Goal: Go to known website: Access a specific website the user already knows

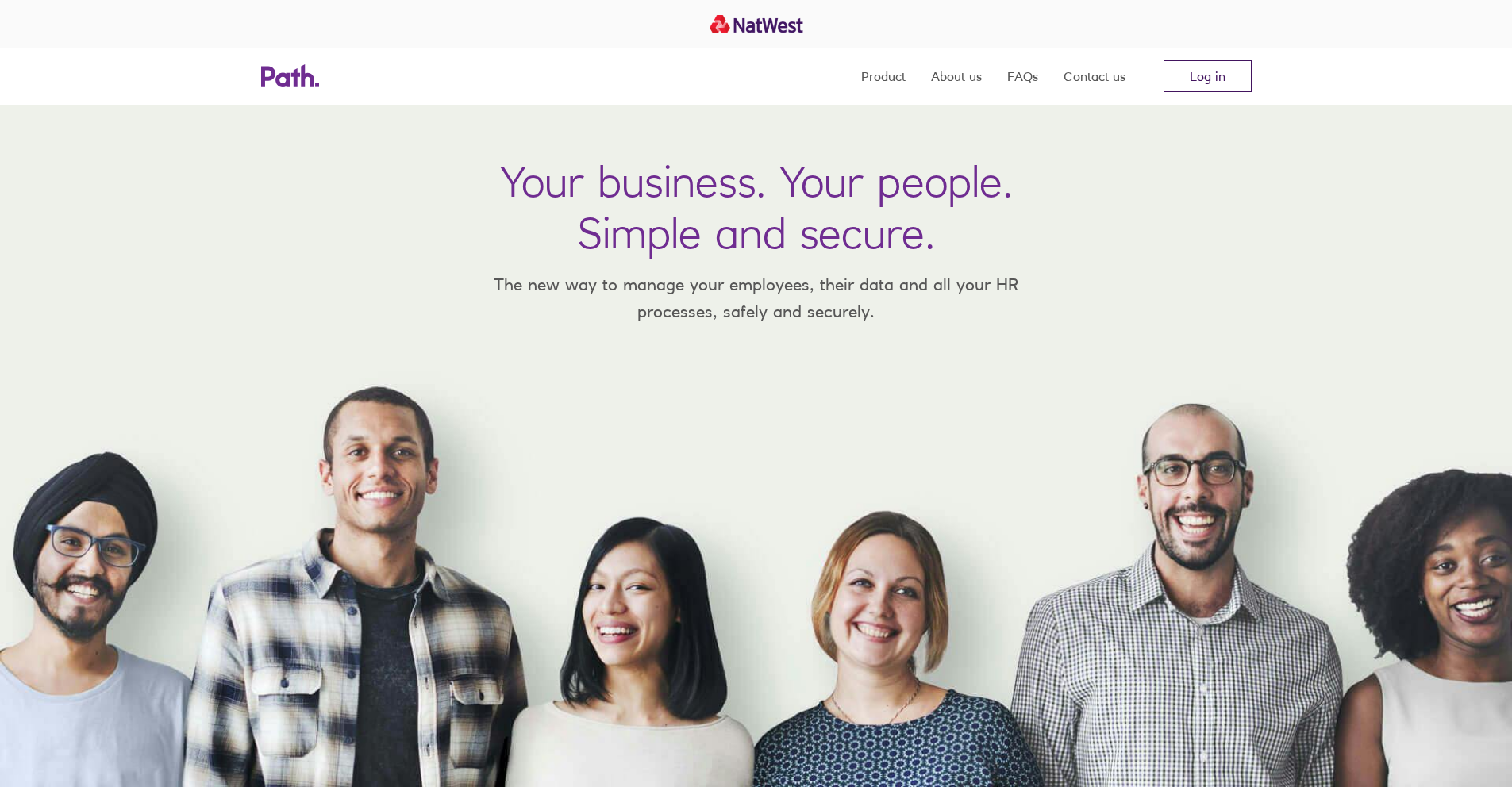
click at [1181, 72] on link "Log in" at bounding box center [1207, 76] width 88 height 32
click at [1193, 72] on link "Log in" at bounding box center [1207, 76] width 88 height 32
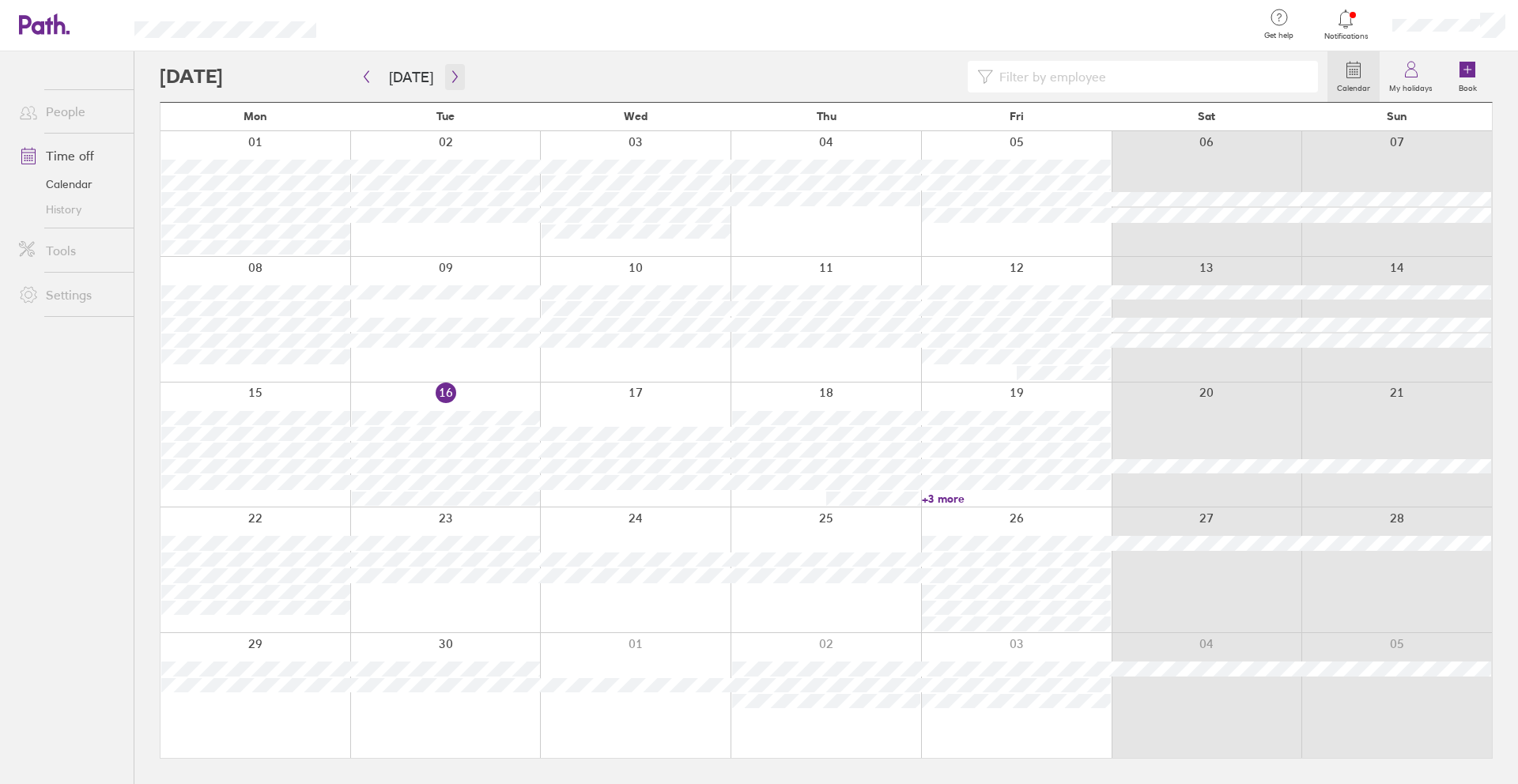
click at [449, 75] on icon "button" at bounding box center [455, 77] width 12 height 13
